Goal: Transaction & Acquisition: Obtain resource

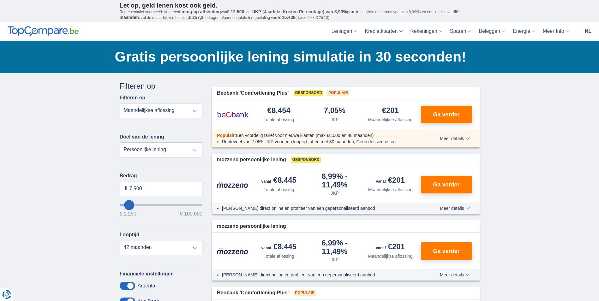
click at [196, 152] on select "Persoonlijke lening Auto Moto / fiets Mobilhome / caravan Renovatie Energie Sch…" at bounding box center [161, 149] width 83 height 15
select select "vehicleLoan"
click at [120, 142] on select "Persoonlijke lening Auto Moto / fiets Mobilhome / caravan Renovatie Energie Sch…" at bounding box center [161, 149] width 83 height 15
select select "3-4"
type input "15.000"
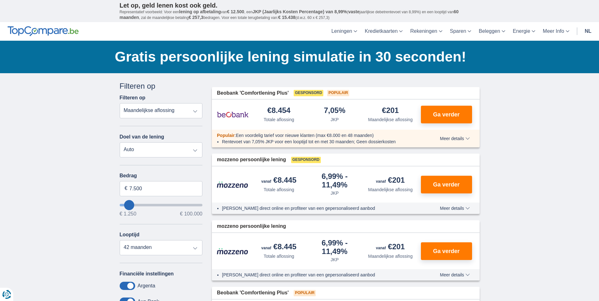
type input "15250"
select select "60"
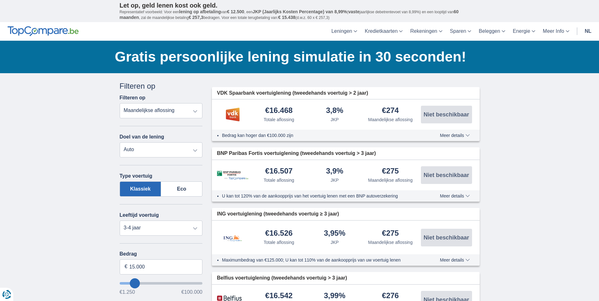
click at [197, 150] on select "Persoonlijke lening Auto Moto / fiets Mobilhome / caravan Renovatie Energie Sch…" at bounding box center [161, 149] width 83 height 15
click at [120, 142] on select "Persoonlijke lening Auto Moto / fiets Mobilhome / caravan Renovatie Energie Sch…" at bounding box center [161, 149] width 83 height 15
click at [194, 229] on select "Nieuw 0-1 jaar 1-2 jaar 2-3 jaar 3-4 jaar 4-5 jaar 5+ jaar" at bounding box center [161, 228] width 83 height 15
select select "1-2"
click at [120, 221] on select "Nieuw 0-1 jaar 1-2 jaar 2-3 jaar 3-4 jaar 4-5 jaar 5+ jaar" at bounding box center [161, 228] width 83 height 15
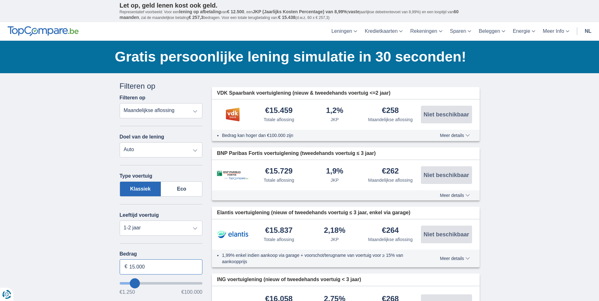
drag, startPoint x: 147, startPoint y: 265, endPoint x: -35, endPoint y: -12, distance: 332.0
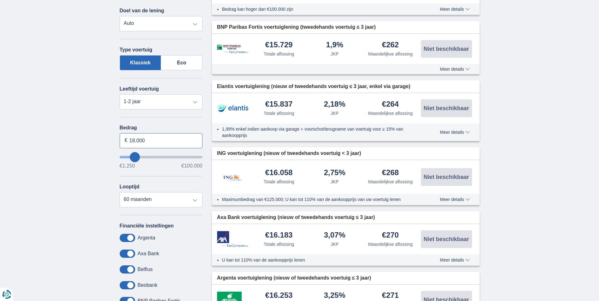
scroll to position [158, 0]
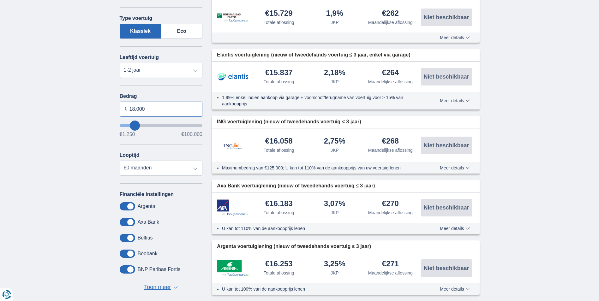
type input "18.000"
type input "18250"
click at [121, 220] on span at bounding box center [127, 222] width 15 height 8
click at [0, 0] on input "checkbox" at bounding box center [0, 0] width 0 height 0
select select "84"
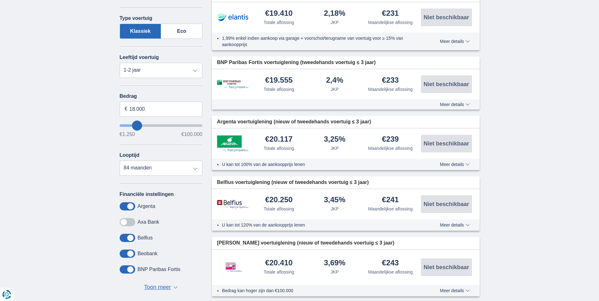
click at [123, 238] on span at bounding box center [127, 238] width 15 height 8
click at [0, 0] on input "checkbox" at bounding box center [0, 0] width 0 height 0
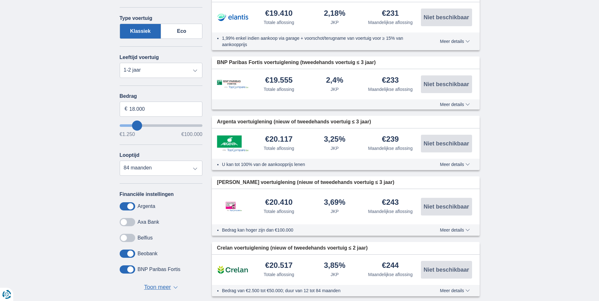
click at [173, 286] on button "Toon meer Toon minder ▼ ▲" at bounding box center [161, 287] width 38 height 9
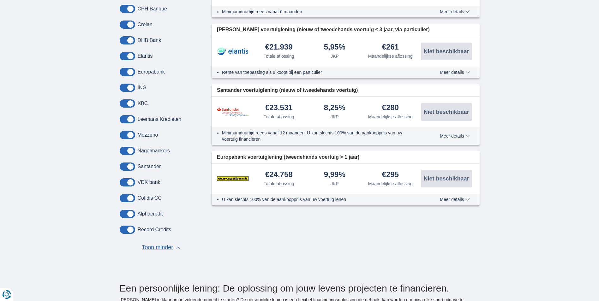
scroll to position [505, 0]
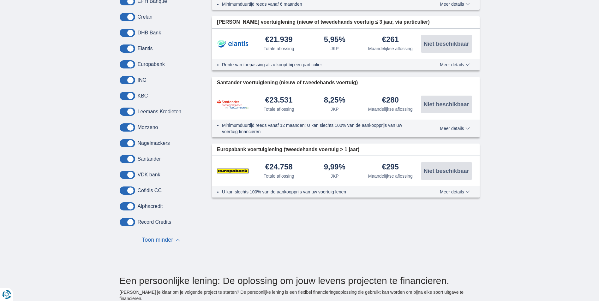
click at [123, 223] on span at bounding box center [127, 222] width 15 height 8
click at [0, 0] on input "checkbox" at bounding box center [0, 0] width 0 height 0
click at [123, 191] on span at bounding box center [127, 191] width 15 height 8
click at [0, 0] on input "checkbox" at bounding box center [0, 0] width 0 height 0
click at [122, 173] on span at bounding box center [127, 175] width 15 height 8
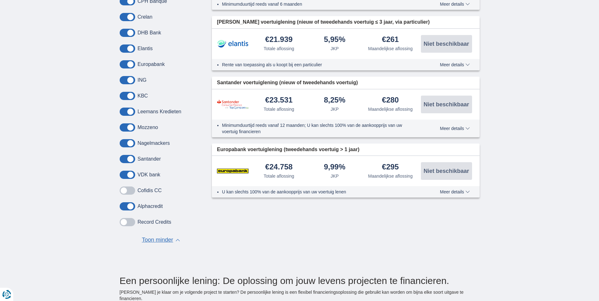
click at [0, 0] on input "checkbox" at bounding box center [0, 0] width 0 height 0
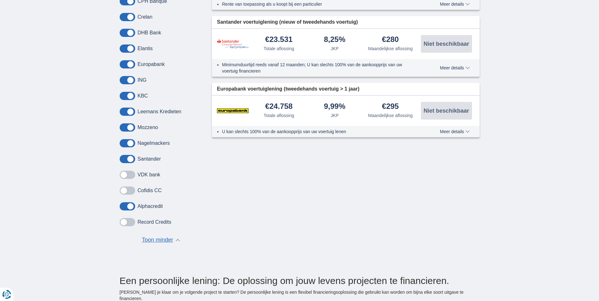
click at [122, 160] on span at bounding box center [127, 159] width 15 height 8
click at [0, 0] on input "checkbox" at bounding box center [0, 0] width 0 height 0
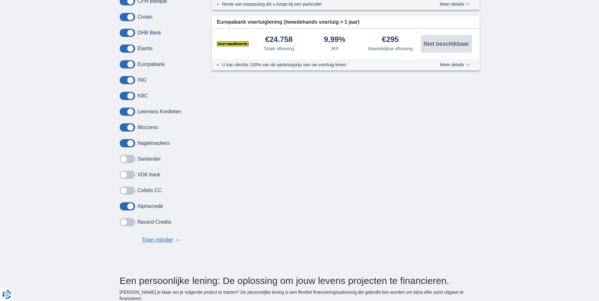
click at [122, 142] on span at bounding box center [127, 143] width 15 height 8
click at [0, 0] on input "checkbox" at bounding box center [0, 0] width 0 height 0
drag, startPoint x: 123, startPoint y: 125, endPoint x: 124, endPoint y: 116, distance: 9.5
click at [123, 123] on span at bounding box center [127, 127] width 15 height 8
click at [0, 0] on input "checkbox" at bounding box center [0, 0] width 0 height 0
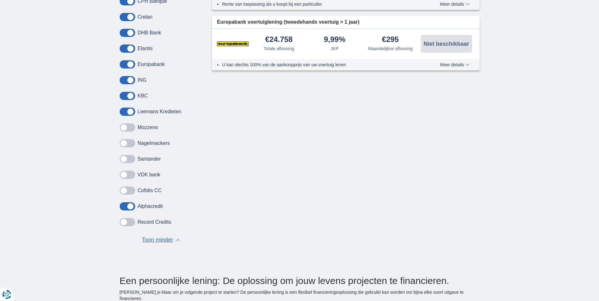
click at [122, 109] on span at bounding box center [127, 112] width 15 height 8
click at [0, 0] on input "checkbox" at bounding box center [0, 0] width 0 height 0
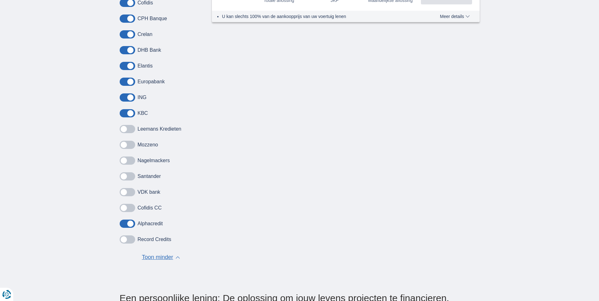
scroll to position [474, 0]
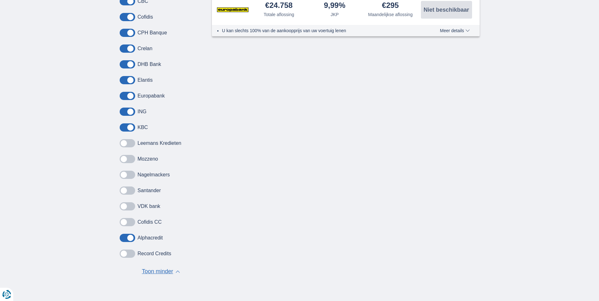
click at [124, 95] on span at bounding box center [127, 96] width 15 height 8
click at [0, 0] on input "checkbox" at bounding box center [0, 0] width 0 height 0
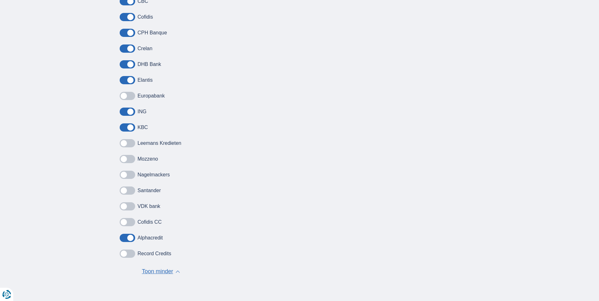
click at [123, 78] on span at bounding box center [127, 80] width 15 height 8
click at [0, 0] on input "checkbox" at bounding box center [0, 0] width 0 height 0
click at [122, 63] on span at bounding box center [127, 64] width 15 height 8
click at [0, 0] on input "checkbox" at bounding box center [0, 0] width 0 height 0
click at [125, 49] on span at bounding box center [127, 49] width 15 height 8
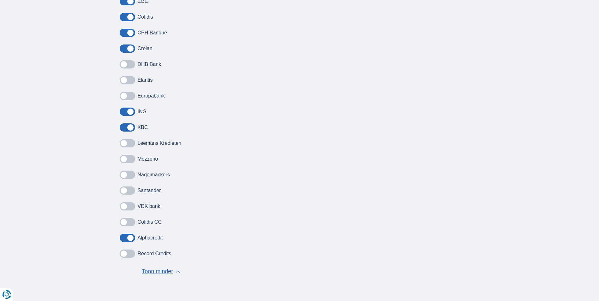
click at [0, 0] on input "checkbox" at bounding box center [0, 0] width 0 height 0
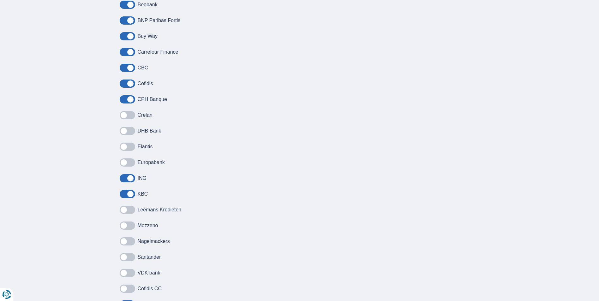
scroll to position [379, 0]
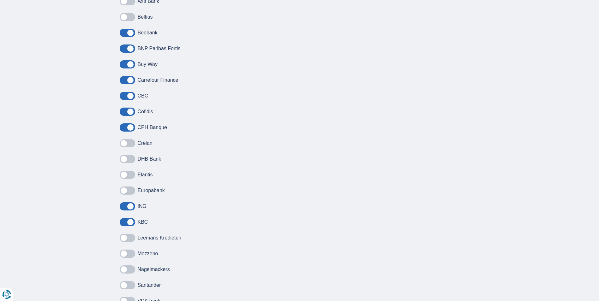
click at [121, 125] on span at bounding box center [127, 127] width 15 height 8
click at [0, 0] on input "checkbox" at bounding box center [0, 0] width 0 height 0
click at [122, 112] on span at bounding box center [127, 112] width 15 height 8
click at [0, 0] on input "checkbox" at bounding box center [0, 0] width 0 height 0
drag, startPoint x: 123, startPoint y: 97, endPoint x: 124, endPoint y: 85, distance: 12.0
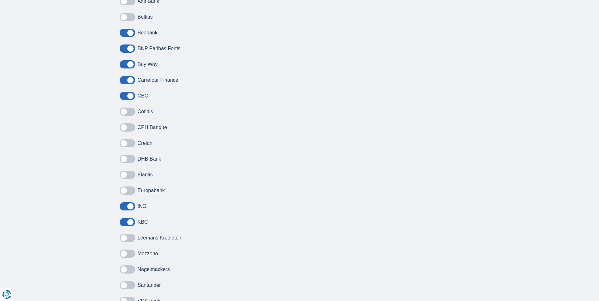
click at [123, 96] on span at bounding box center [127, 96] width 15 height 8
click at [0, 0] on input "checkbox" at bounding box center [0, 0] width 0 height 0
click at [121, 76] on label at bounding box center [127, 80] width 15 height 8
click at [0, 0] on input "checkbox" at bounding box center [0, 0] width 0 height 0
click at [123, 66] on span at bounding box center [127, 64] width 15 height 8
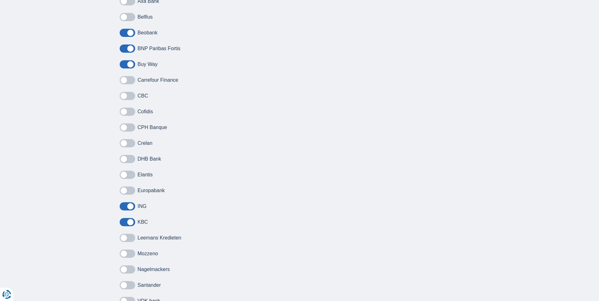
click at [0, 0] on input "checkbox" at bounding box center [0, 0] width 0 height 0
click at [126, 51] on span at bounding box center [127, 49] width 15 height 8
click at [0, 0] on input "checkbox" at bounding box center [0, 0] width 0 height 0
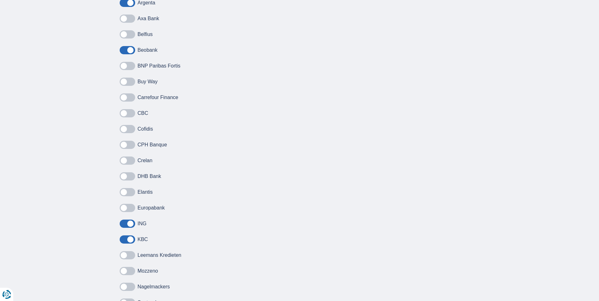
scroll to position [347, 0]
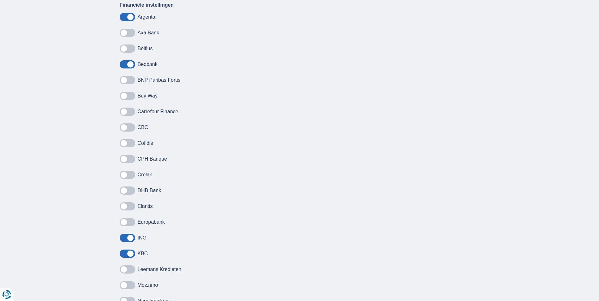
click at [122, 63] on span at bounding box center [127, 64] width 15 height 8
click at [0, 0] on input "checkbox" at bounding box center [0, 0] width 0 height 0
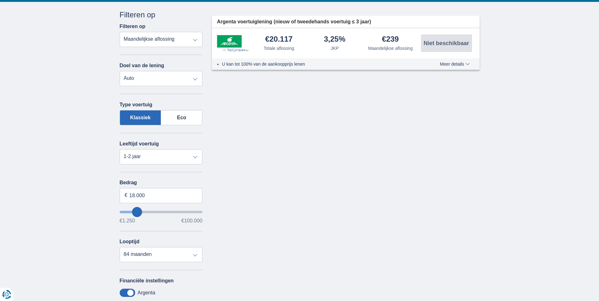
scroll to position [0, 0]
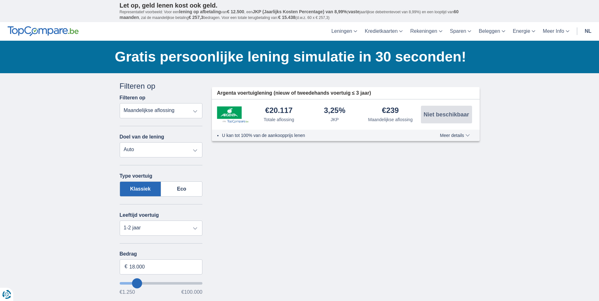
click at [196, 151] on select "Persoonlijke lening Auto Moto / fiets Mobilhome / caravan Renovatie Energie Sch…" at bounding box center [161, 149] width 83 height 15
select select "personalLoan"
click at [120, 142] on select "Persoonlijke lening Auto Moto / fiets Mobilhome / caravan Renovatie Energie Sch…" at bounding box center [161, 149] width 83 height 15
select select "new"
type input "7.500"
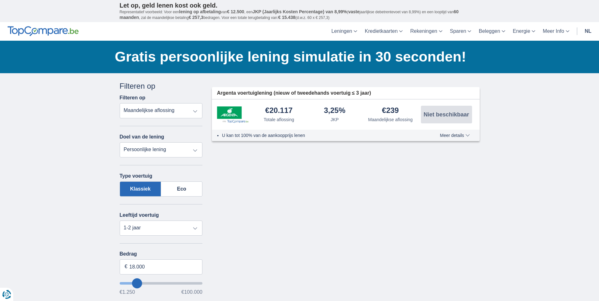
type input "7250"
select select "42"
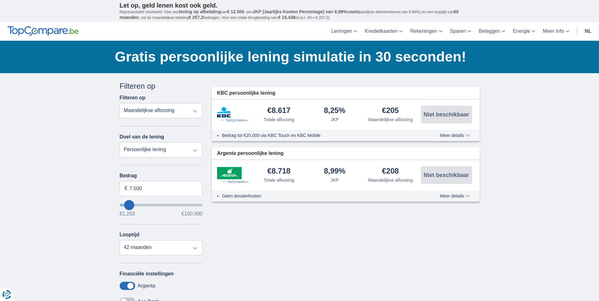
click at [194, 150] on select "Persoonlijke lening Auto Moto / fiets Mobilhome / caravan Renovatie Energie Sch…" at bounding box center [161, 149] width 83 height 15
select select "vehicleLoan"
click at [120, 142] on select "Persoonlijke lening Auto Moto / fiets Mobilhome / caravan Renovatie Energie Sch…" at bounding box center [161, 149] width 83 height 15
select select "3-4"
type input "15.000"
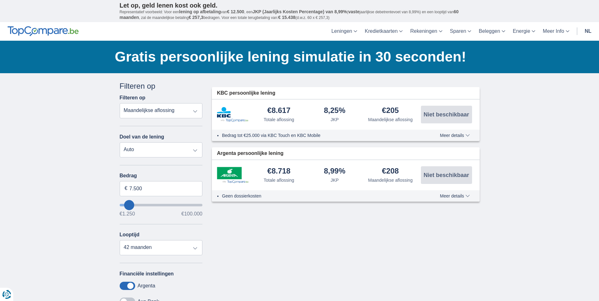
type input "15250"
select select "60"
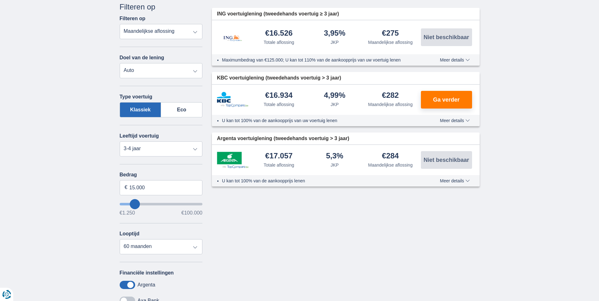
scroll to position [95, 0]
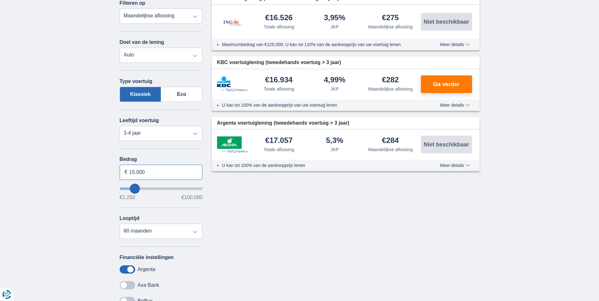
click at [135, 172] on input "15.000" at bounding box center [161, 172] width 83 height 15
type input "18.000"
type input "18250"
select select "84"
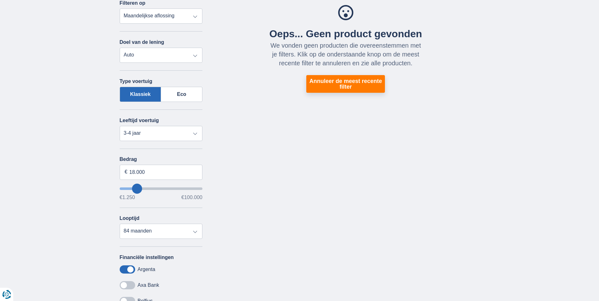
type input "17.250"
type input "19250"
type input "5.250"
type input "5250"
select select "36"
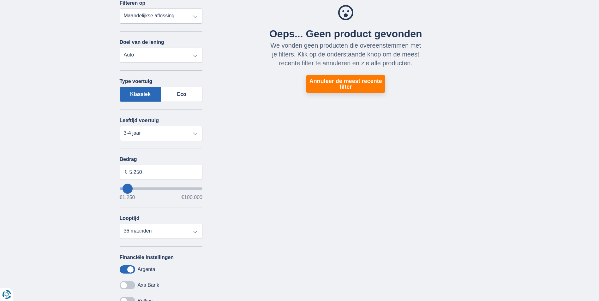
type input "5250"
click at [128, 188] on input "wantToBorrow" at bounding box center [161, 189] width 83 height 3
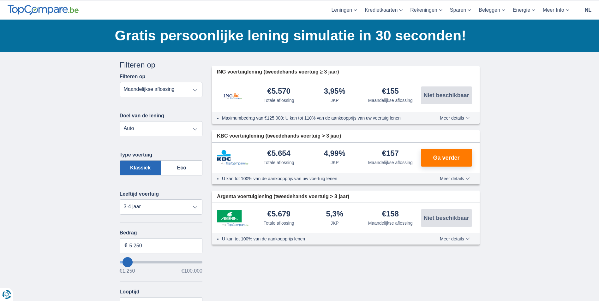
scroll to position [32, 0]
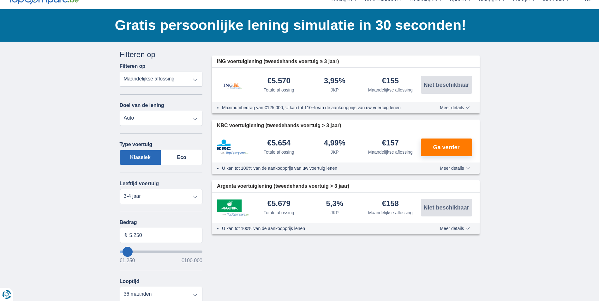
type input "2.250"
type input "2250"
select select "24"
type input "2250"
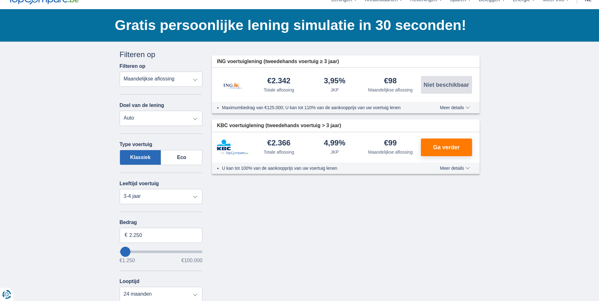
type input "14.250"
type input "14250"
click at [134, 251] on input "wantToBorrow" at bounding box center [161, 252] width 83 height 3
select select "60"
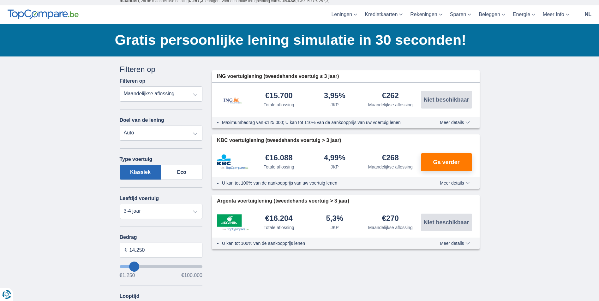
scroll to position [63, 0]
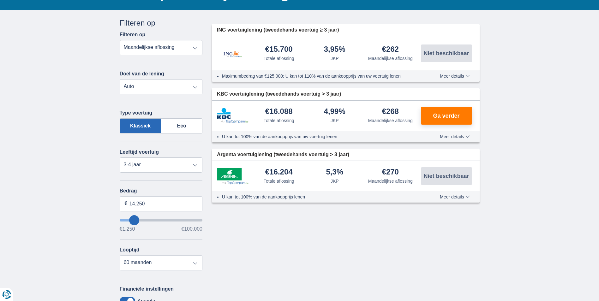
type input "24.250"
type input "24250"
select select "120"
type input "24250"
click at [141, 221] on input "wantToBorrow" at bounding box center [161, 220] width 83 height 3
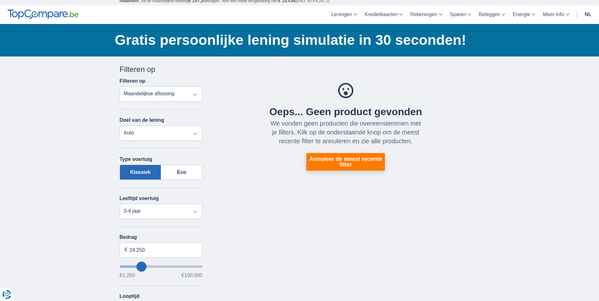
scroll to position [32, 0]
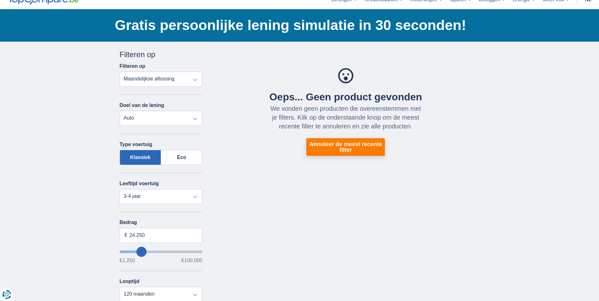
type input "15.250"
type input "15250"
select select "84"
type input "15250"
click at [135, 251] on input "wantToBorrow" at bounding box center [161, 252] width 83 height 3
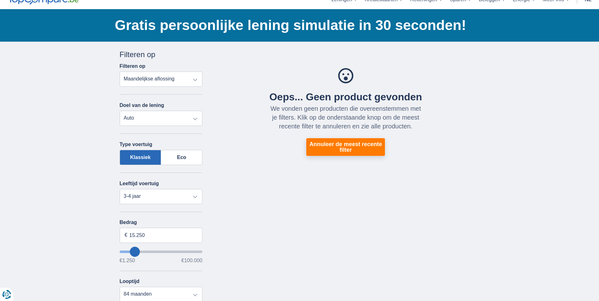
scroll to position [0, 0]
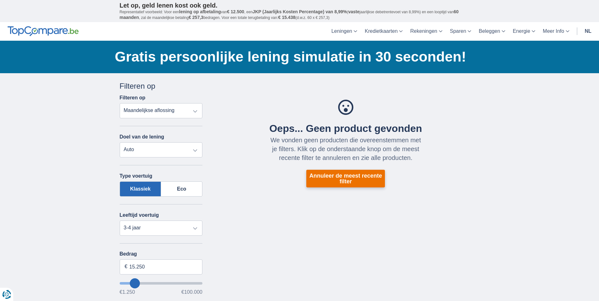
click at [328, 181] on button "Annuleer de meest recente filter" at bounding box center [345, 179] width 79 height 18
type input "14.250"
type input "14250"
select select "60"
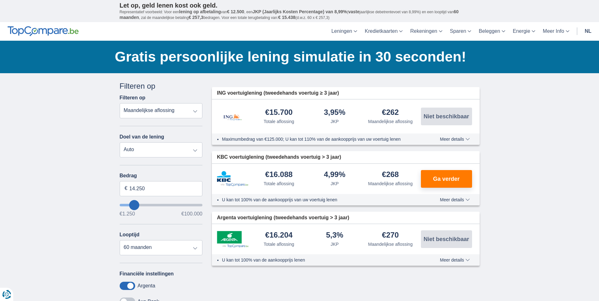
type input "25.250"
type input "25250"
click at [142, 205] on input "wantToBorrow" at bounding box center [161, 205] width 83 height 3
select select "120"
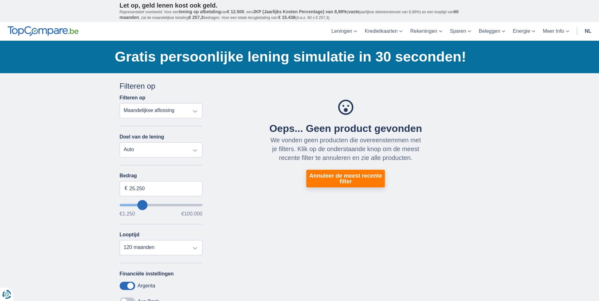
type input "15.250"
type input "15250"
select select "84"
type input "15250"
click at [135, 206] on input "wantToBorrow" at bounding box center [161, 205] width 83 height 3
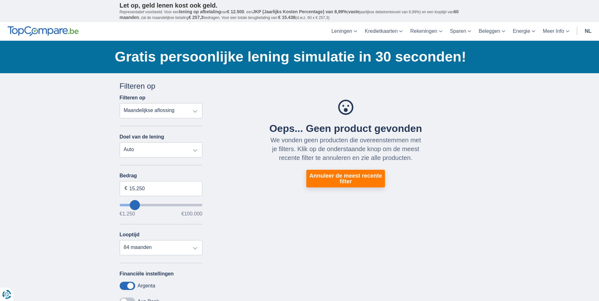
type input "17.250"
type input "17250"
type input "18.250"
type input "19250"
click at [139, 205] on input "wantToBorrow" at bounding box center [161, 205] width 83 height 3
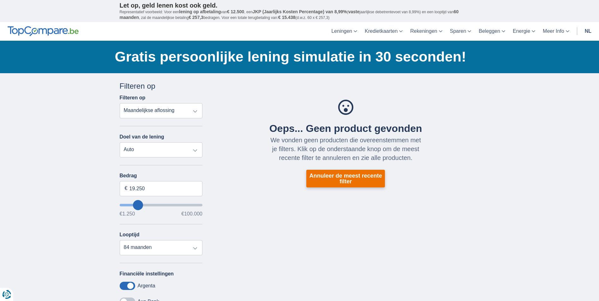
click at [316, 175] on button "Annuleer de meest recente filter" at bounding box center [345, 179] width 79 height 18
type input "14.250"
type input "14250"
select select "60"
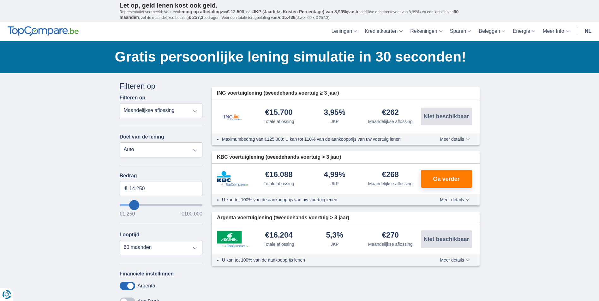
type input "23.250"
type input "23250"
click at [140, 205] on input "wantToBorrow" at bounding box center [161, 205] width 83 height 3
select select "120"
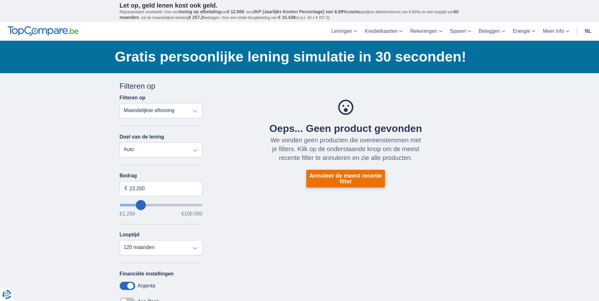
click at [332, 179] on button "Annuleer de meest recente filter" at bounding box center [345, 179] width 79 height 18
type input "14.250"
type input "14250"
select select "60"
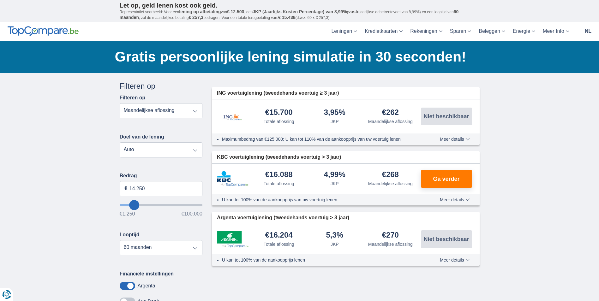
type input "22.250"
type input "22250"
select select "120"
type input "22250"
click at [140, 205] on input "wantToBorrow" at bounding box center [161, 205] width 83 height 3
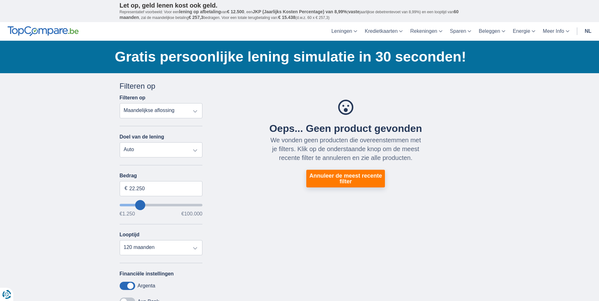
type input "14.250"
type input "14250"
select select "60"
type input "14250"
click at [134, 204] on input "wantToBorrow" at bounding box center [161, 205] width 83 height 3
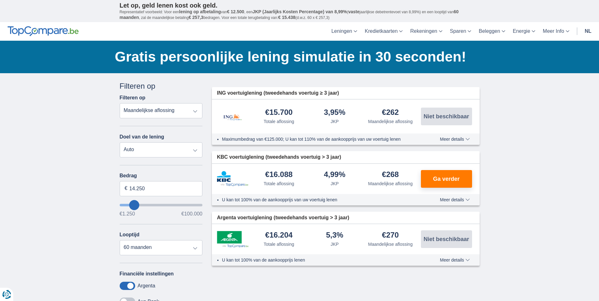
click at [196, 151] on select "Persoonlijke lening Auto Moto / fiets Mobilhome / caravan Renovatie Energie Sch…" at bounding box center [161, 149] width 83 height 15
click at [120, 142] on select "Persoonlijke lening Auto Moto / fiets Mobilhome / caravan Renovatie Energie Sch…" at bounding box center [161, 149] width 83 height 15
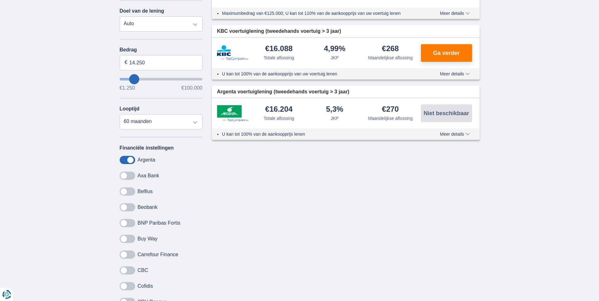
scroll to position [126, 0]
click at [194, 122] on select "12 maanden 18 maanden 24 maanden 30 maanden 36 maanden 42 maanden 48 maanden 60…" at bounding box center [161, 121] width 83 height 15
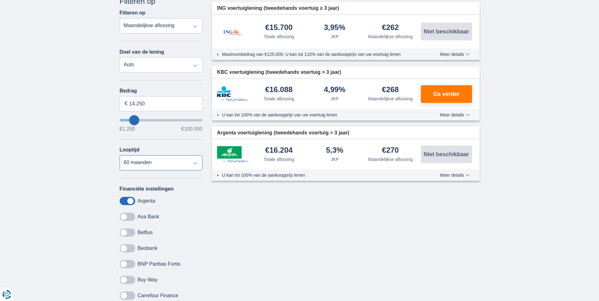
scroll to position [0, 0]
